Goal: Check status: Check status

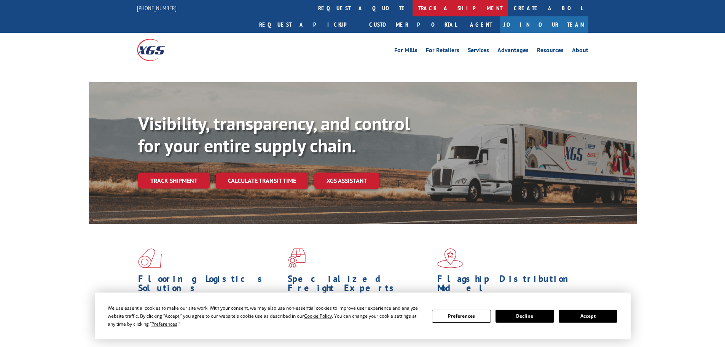
click at [412, 12] on link "track a shipment" at bounding box center [459, 8] width 95 height 16
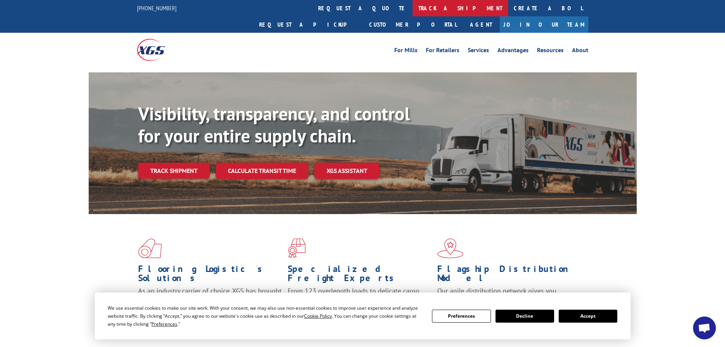
click at [412, 7] on link "track a shipment" at bounding box center [459, 8] width 95 height 16
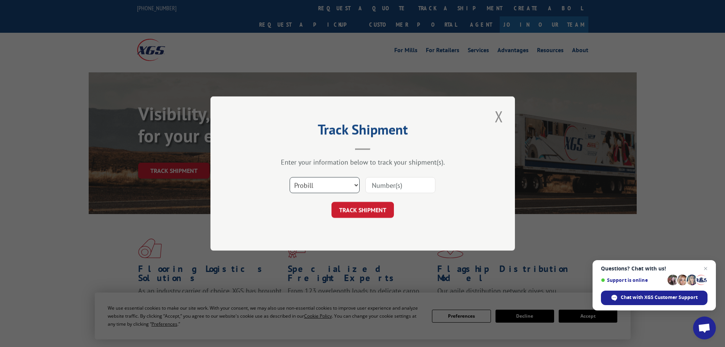
click at [329, 180] on select "Select category... Probill BOL PO" at bounding box center [324, 185] width 70 height 16
select select "bol"
click at [289, 177] on select "Select category... Probill BOL PO" at bounding box center [324, 185] width 70 height 16
click at [383, 184] on input at bounding box center [400, 185] width 70 height 16
paste input "343760"
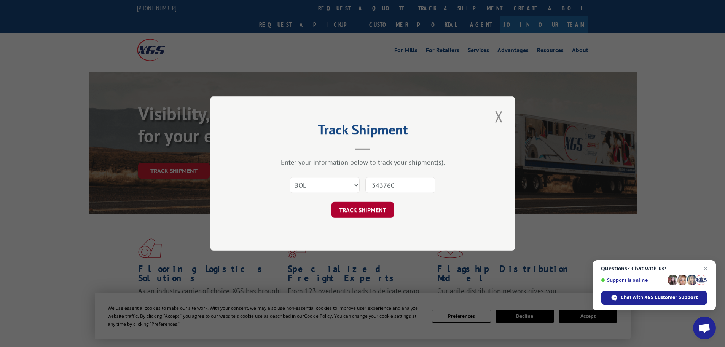
type input "343760"
click at [379, 213] on button "TRACK SHIPMENT" at bounding box center [362, 210] width 62 height 16
